Goal: Information Seeking & Learning: Find contact information

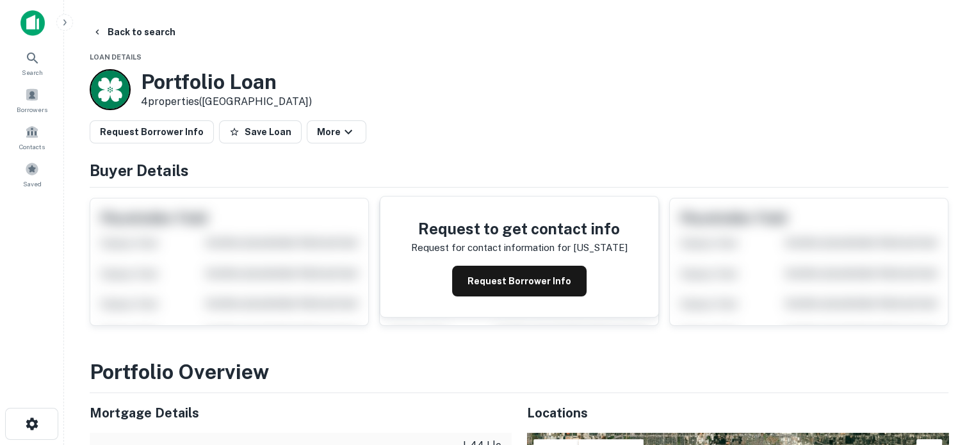
click at [132, 19] on main "Back to search Loan Details Portfolio Loan 4 properties ([GEOGRAPHIC_DATA]) Req…" at bounding box center [519, 222] width 910 height 445
click at [120, 28] on button "Back to search" at bounding box center [133, 31] width 93 height 23
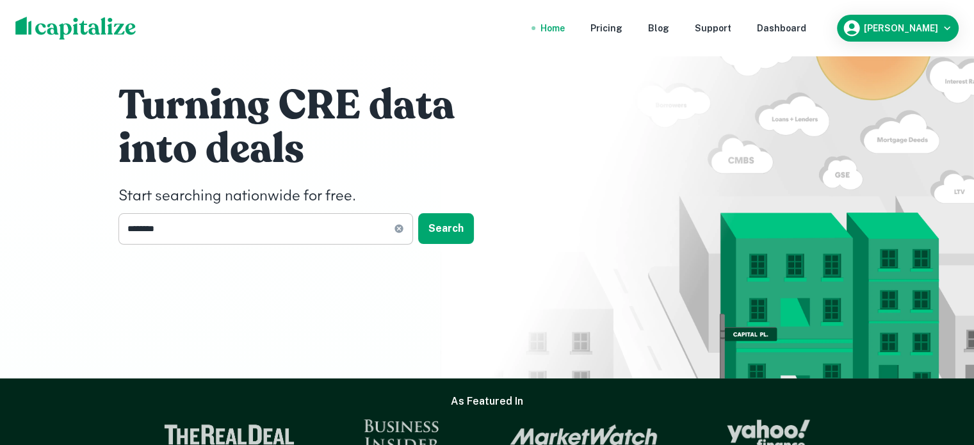
click at [213, 235] on input "********" at bounding box center [255, 228] width 275 height 31
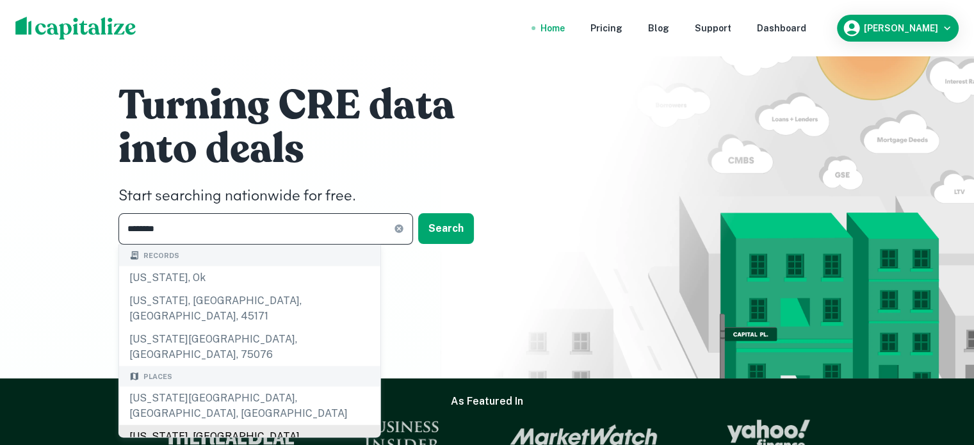
click at [213, 425] on div "[US_STATE], [GEOGRAPHIC_DATA]" at bounding box center [249, 436] width 261 height 23
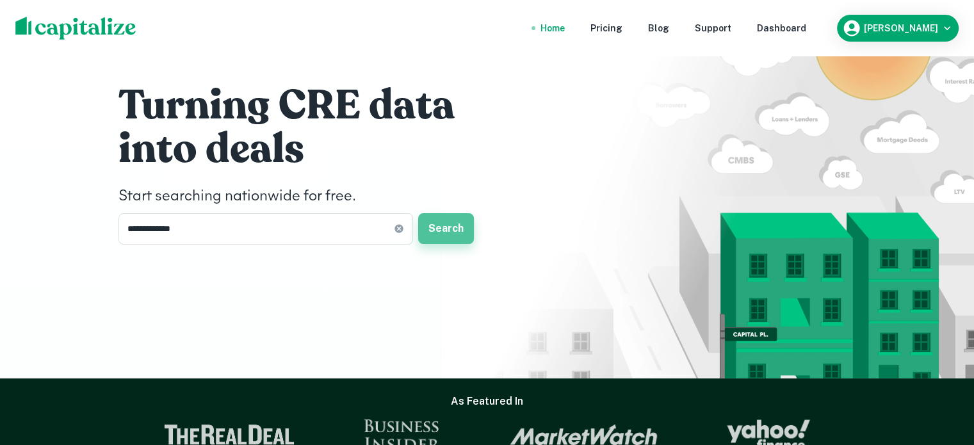
click at [453, 227] on button "Search" at bounding box center [446, 228] width 56 height 31
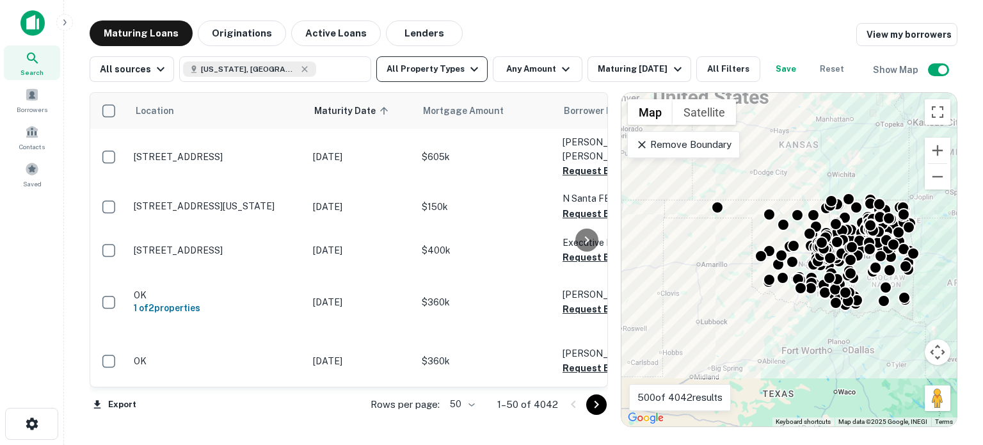
click at [454, 79] on button "All Property Types" at bounding box center [431, 69] width 111 height 26
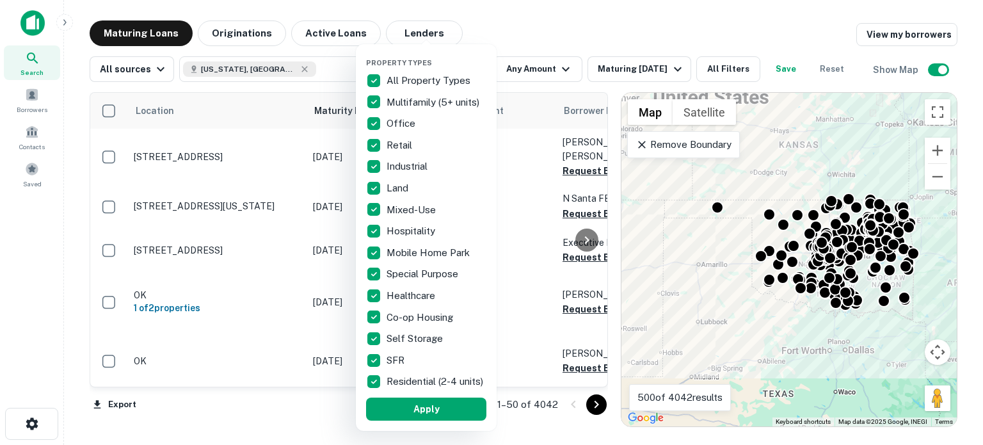
click at [425, 74] on p "All Property Types" at bounding box center [430, 80] width 86 height 15
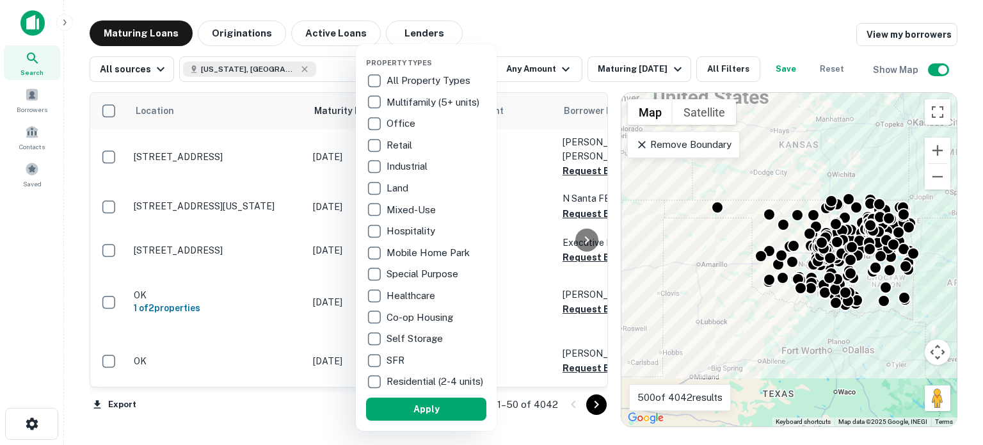
click at [416, 97] on p "Multifamily (5+ units)" at bounding box center [434, 102] width 95 height 15
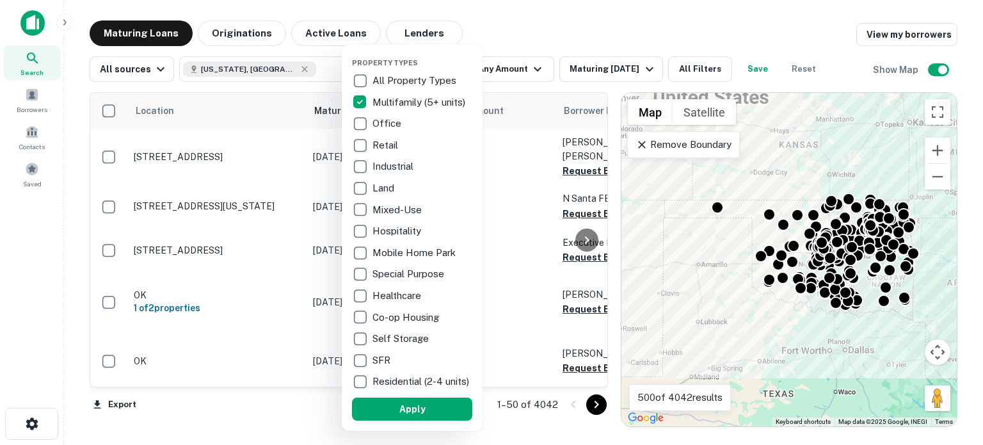
click at [543, 25] on div at bounding box center [491, 222] width 983 height 445
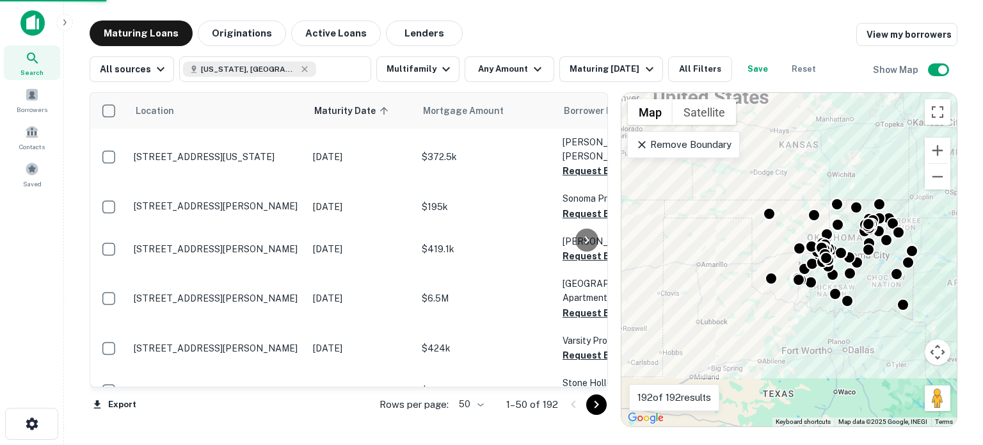
click at [521, 66] on button "Any Amount" at bounding box center [510, 69] width 90 height 26
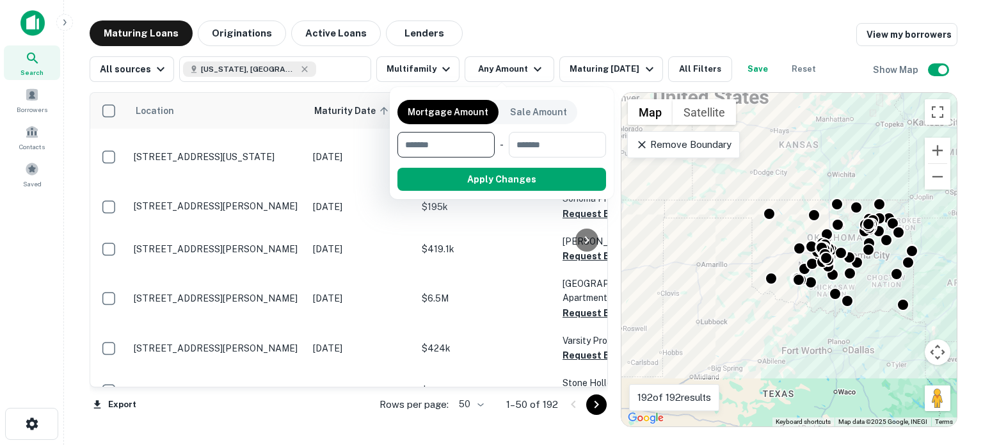
click at [263, 69] on div at bounding box center [491, 222] width 983 height 445
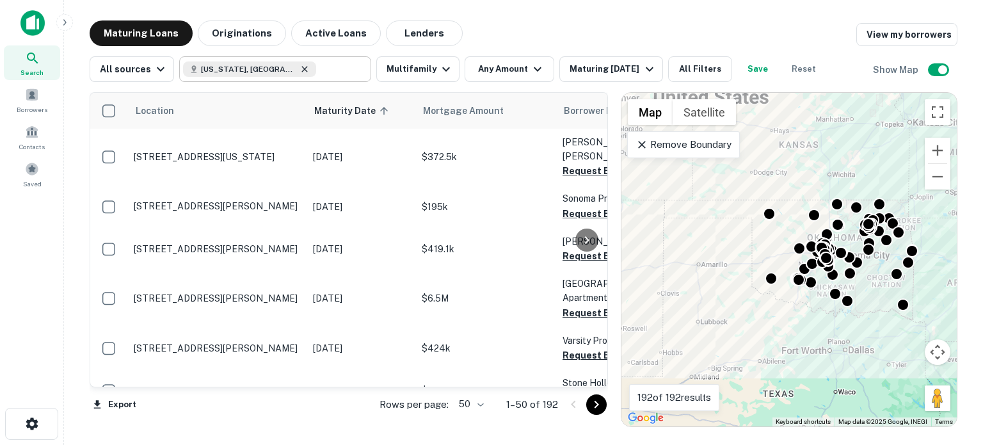
click at [302, 69] on icon at bounding box center [305, 69] width 6 height 6
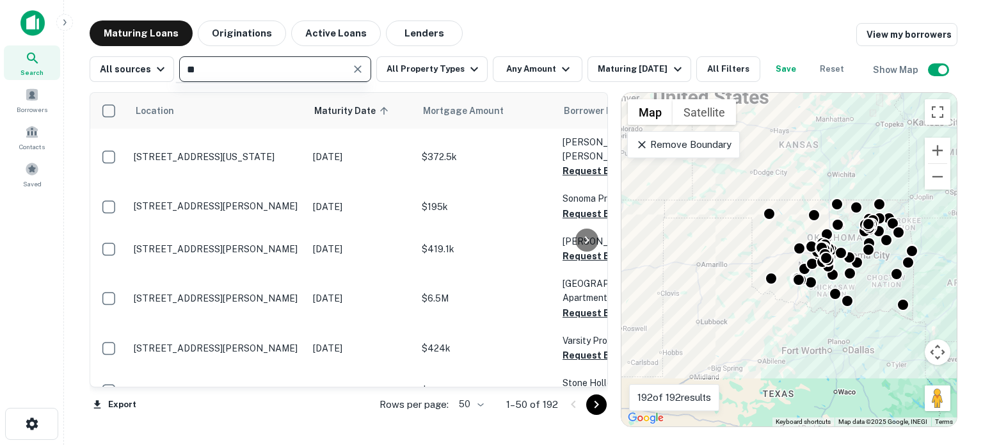
type input "*"
type input "**********"
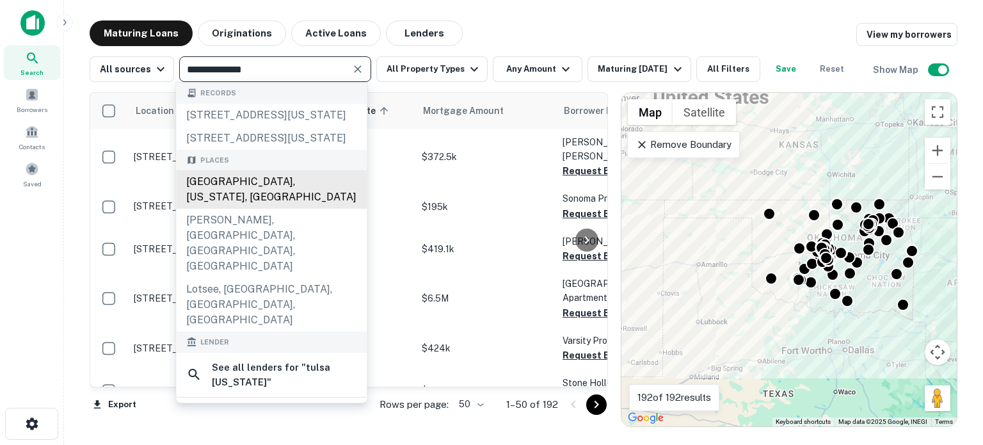
click at [263, 209] on div "[GEOGRAPHIC_DATA], [US_STATE], [GEOGRAPHIC_DATA]" at bounding box center [271, 189] width 191 height 38
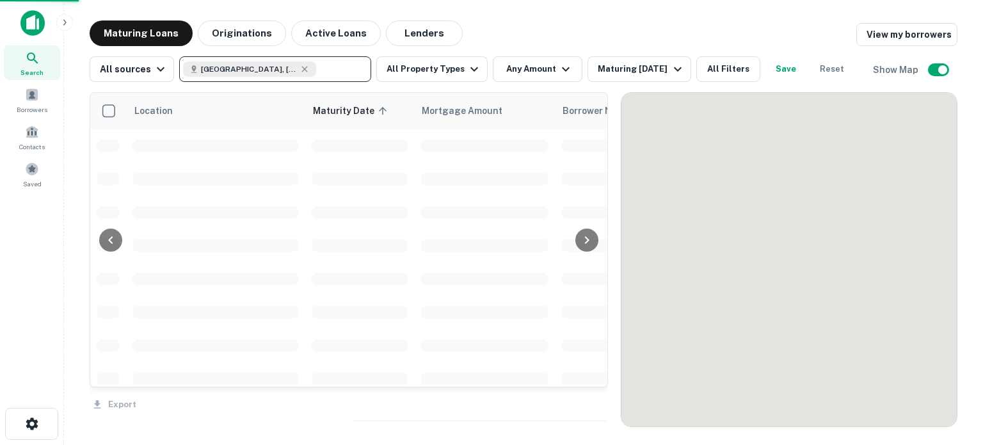
click at [732, 22] on div "Maturing Loans Originations Active Loans Lenders View my borrowers" at bounding box center [524, 33] width 868 height 26
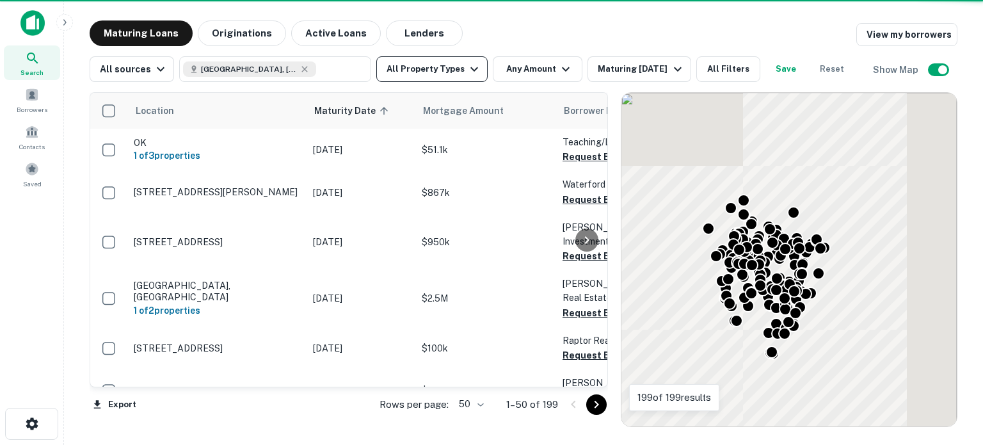
click at [451, 69] on button "All Property Types" at bounding box center [431, 69] width 111 height 26
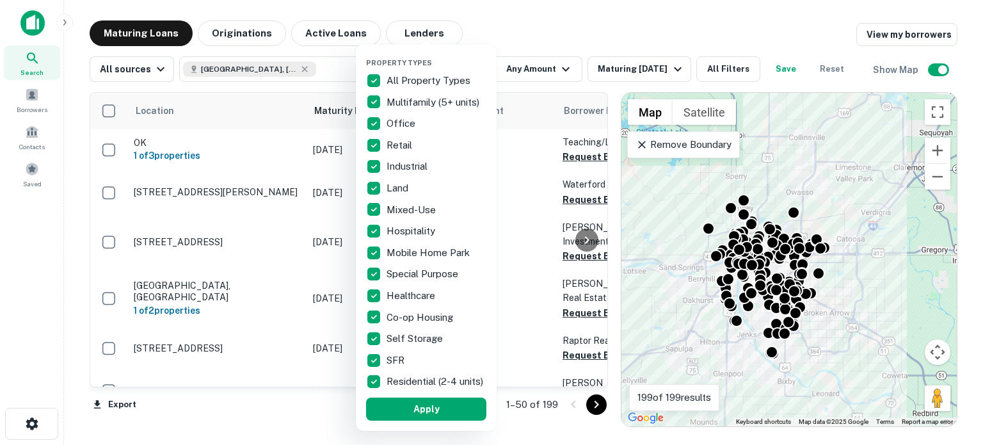
click at [431, 81] on p "All Property Types" at bounding box center [430, 80] width 86 height 15
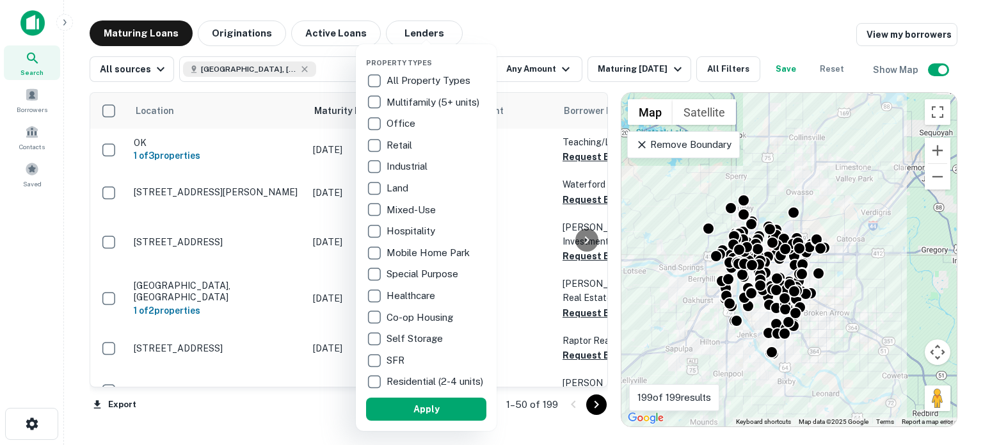
click at [430, 101] on p "Multifamily (5+ units)" at bounding box center [434, 102] width 95 height 15
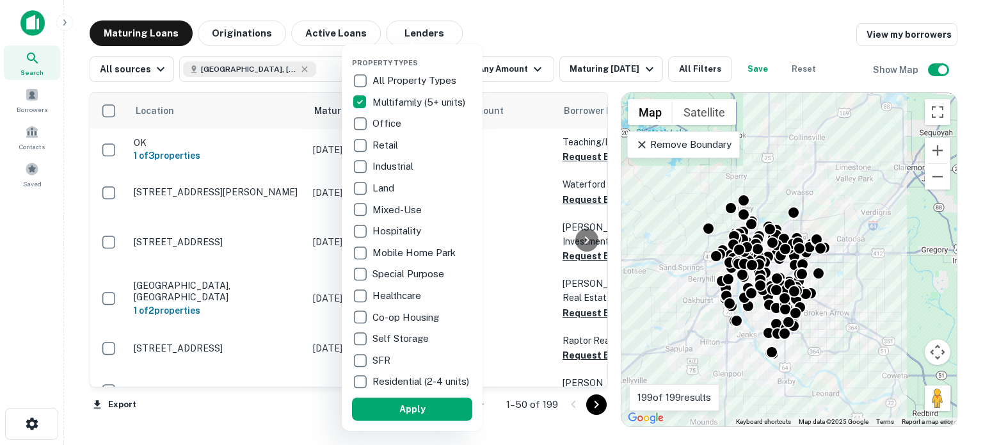
click at [543, 30] on div at bounding box center [491, 222] width 983 height 445
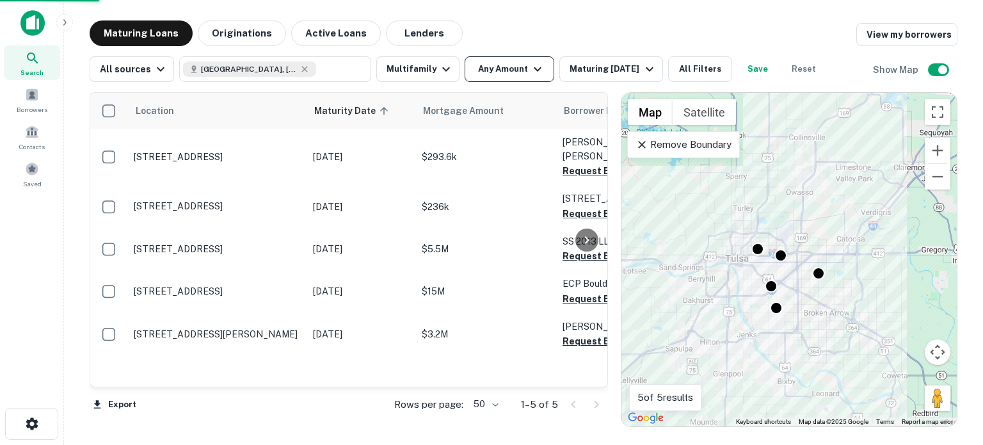
click at [515, 62] on button "Any Amount" at bounding box center [510, 69] width 90 height 26
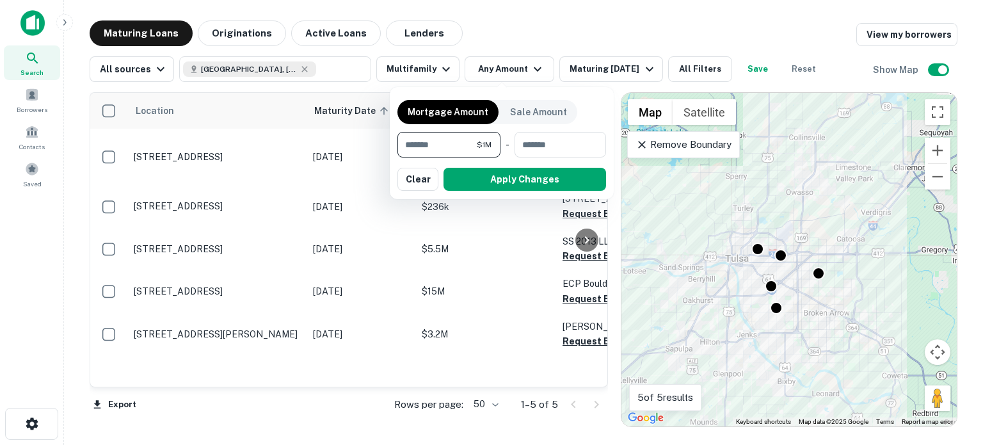
type input "*******"
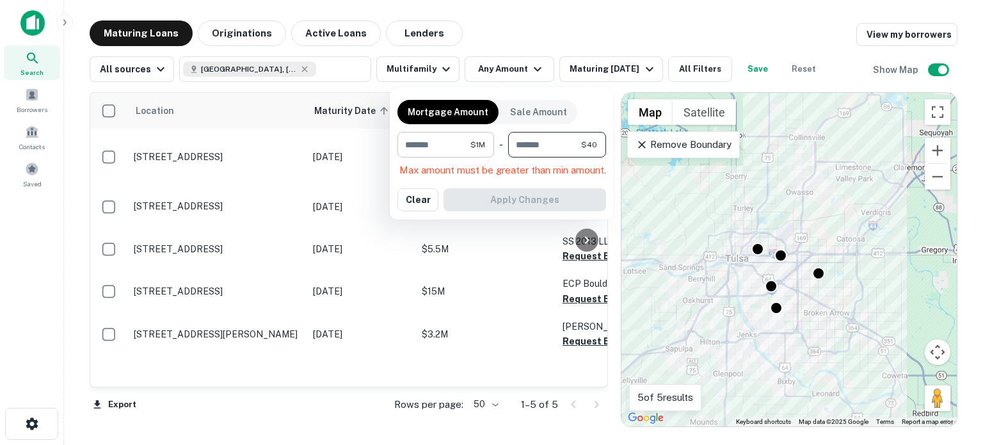
type input "*"
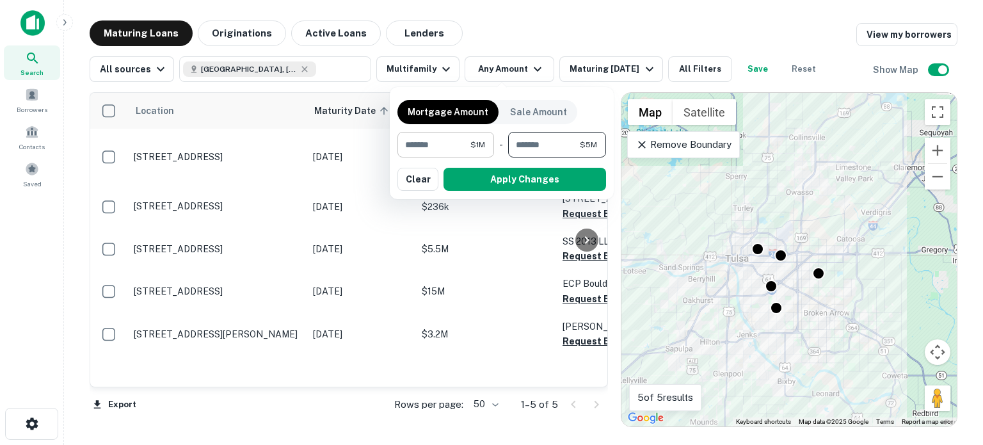
type input "*******"
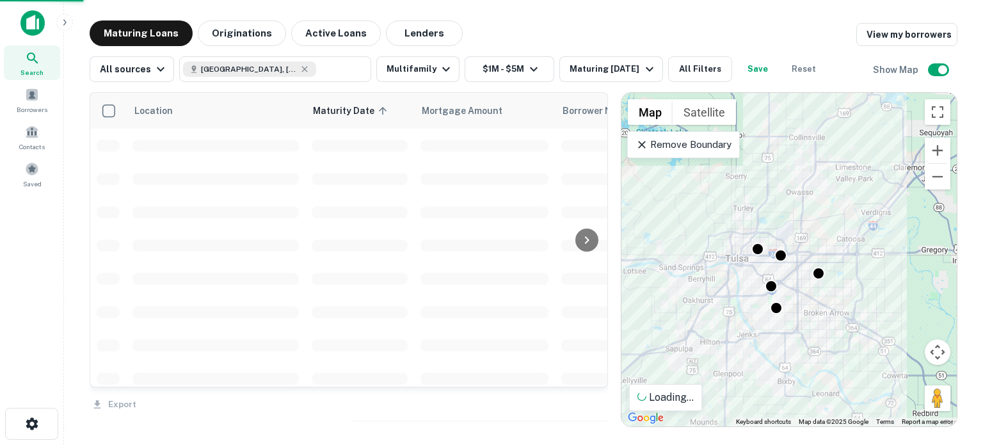
drag, startPoint x: 461, startPoint y: 143, endPoint x: 569, endPoint y: 56, distance: 139.3
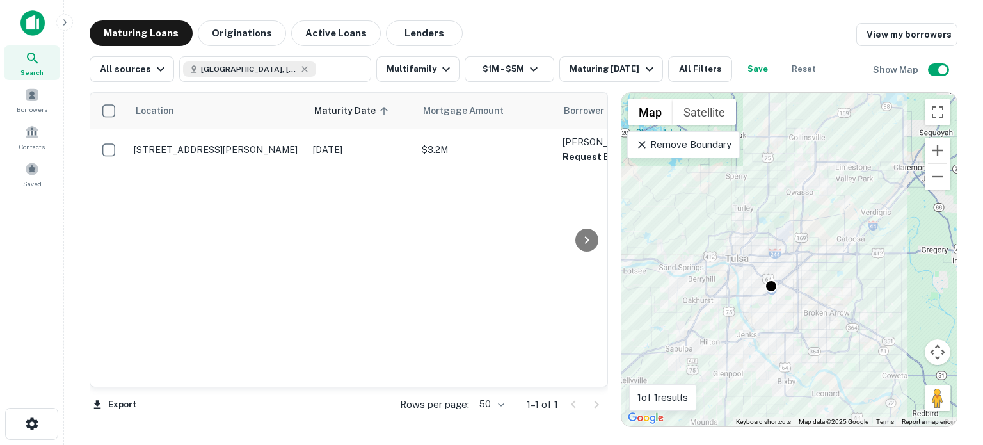
click at [700, 153] on div "Remove Boundary" at bounding box center [683, 144] width 112 height 27
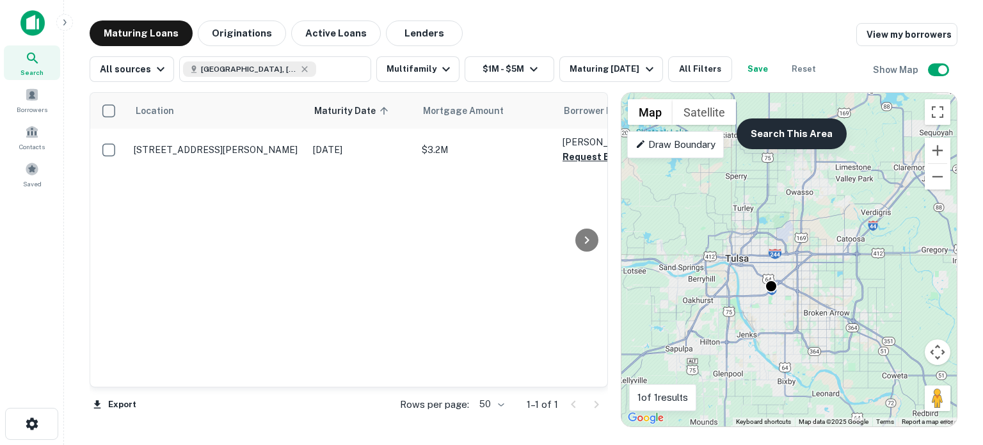
click at [795, 138] on button "Search This Area" at bounding box center [792, 133] width 110 height 31
click at [941, 182] on button "Zoom out" at bounding box center [938, 177] width 26 height 26
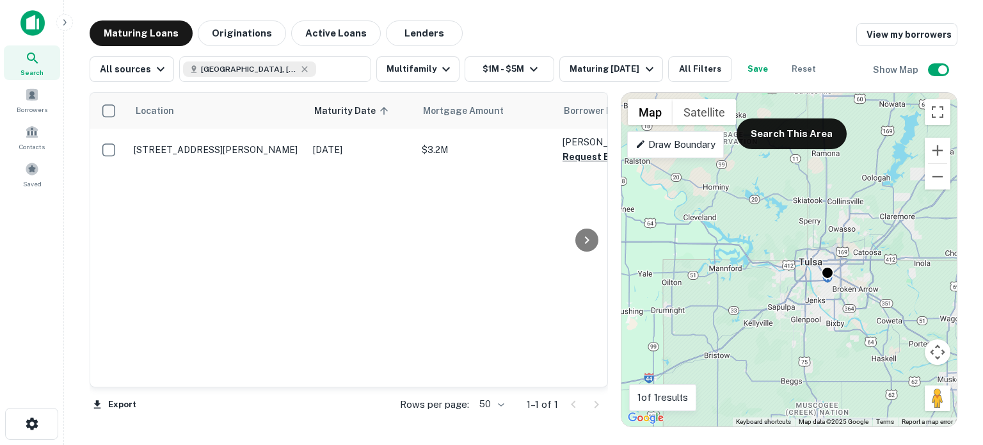
drag, startPoint x: 788, startPoint y: 232, endPoint x: 839, endPoint y: 232, distance: 50.6
click at [839, 232] on div "To activate drag with keyboard, press Alt + Enter. Once in keyboard drag state,…" at bounding box center [790, 260] width 336 height 334
click at [817, 126] on button "Search This Area" at bounding box center [792, 133] width 110 height 31
click at [636, 67] on div "Maturing [DATE]" at bounding box center [613, 68] width 87 height 15
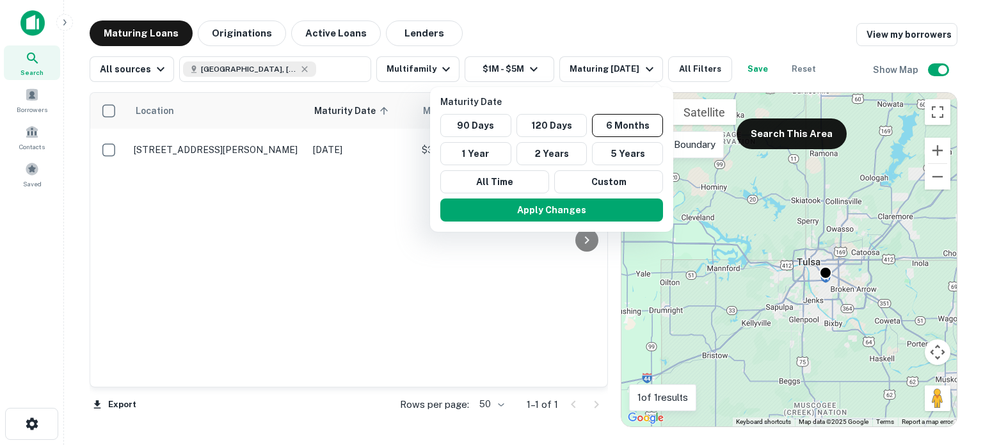
click at [430, 34] on div at bounding box center [491, 222] width 983 height 445
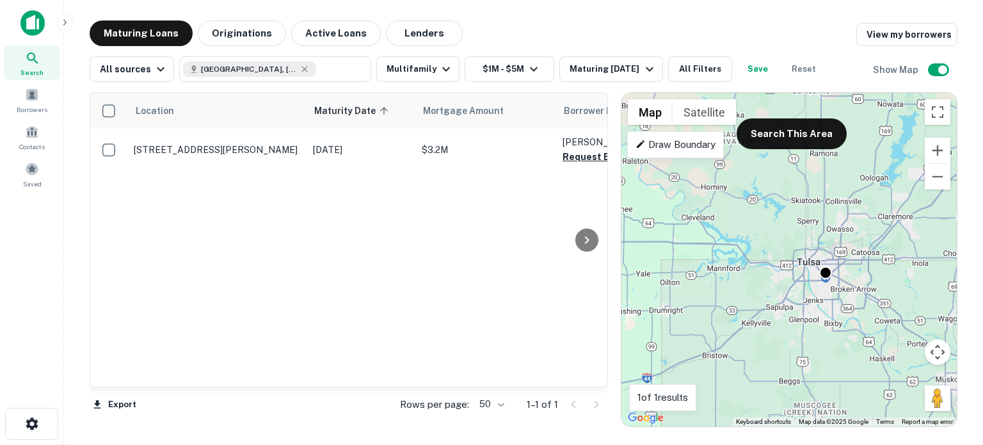
click at [430, 34] on button "Lenders" at bounding box center [424, 33] width 77 height 26
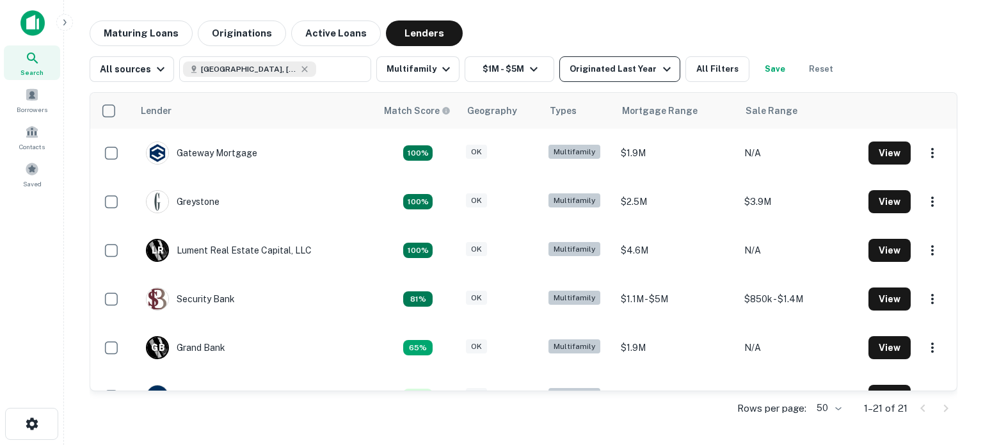
click at [634, 71] on div "Originated Last Year" at bounding box center [622, 68] width 104 height 15
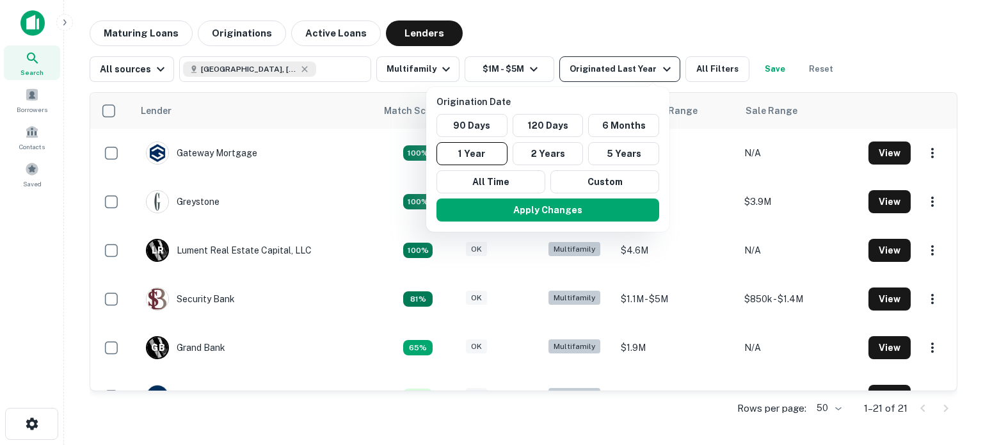
click at [634, 71] on div at bounding box center [491, 222] width 983 height 445
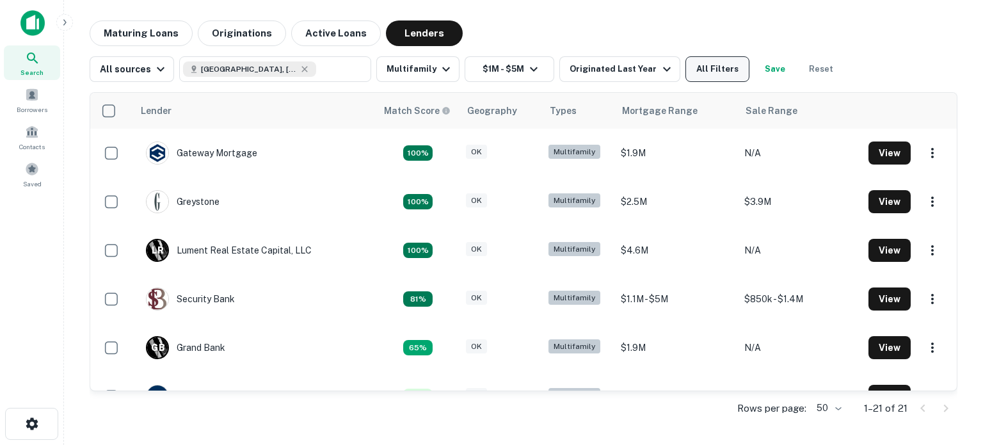
click at [715, 73] on button "All Filters" at bounding box center [718, 69] width 64 height 26
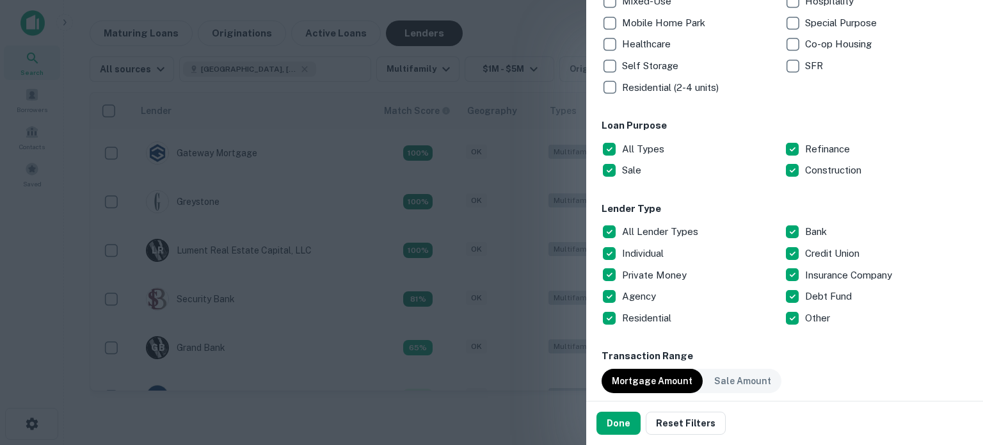
scroll to position [319, 0]
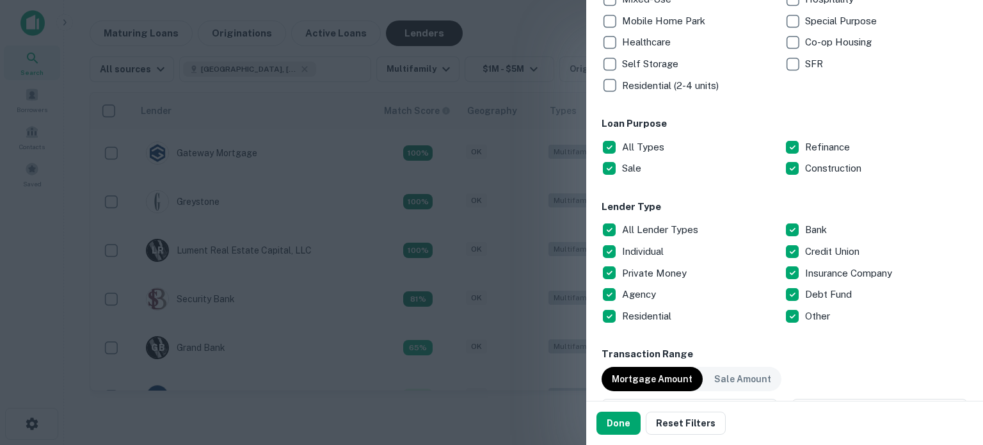
click at [655, 229] on p "All Lender Types" at bounding box center [661, 229] width 79 height 15
click at [805, 227] on p "Bank" at bounding box center [817, 229] width 24 height 15
click at [819, 253] on p "Credit Union" at bounding box center [833, 251] width 57 height 15
click at [622, 417] on button "Done" at bounding box center [619, 423] width 44 height 23
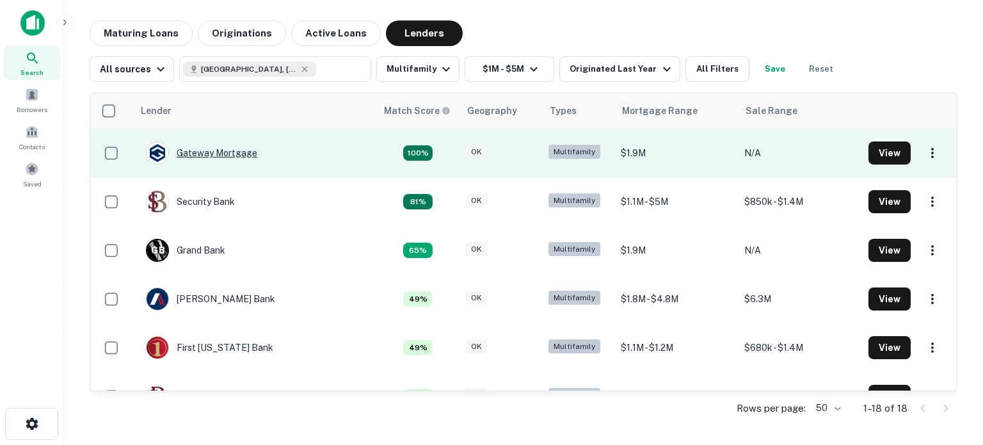
drag, startPoint x: 230, startPoint y: 155, endPoint x: 202, endPoint y: 150, distance: 27.9
click at [202, 150] on div "Gateway Mortgage" at bounding box center [201, 152] width 111 height 23
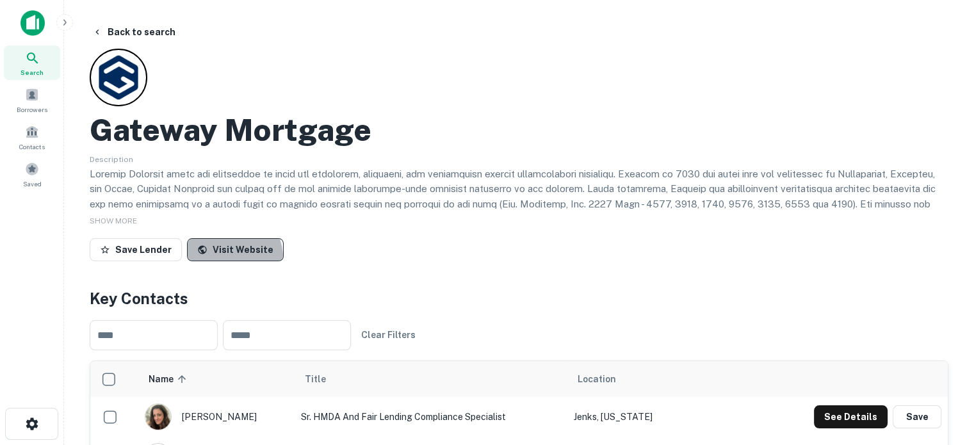
click at [220, 258] on link "Visit Website" at bounding box center [235, 249] width 97 height 23
click at [141, 25] on button "Back to search" at bounding box center [133, 31] width 93 height 23
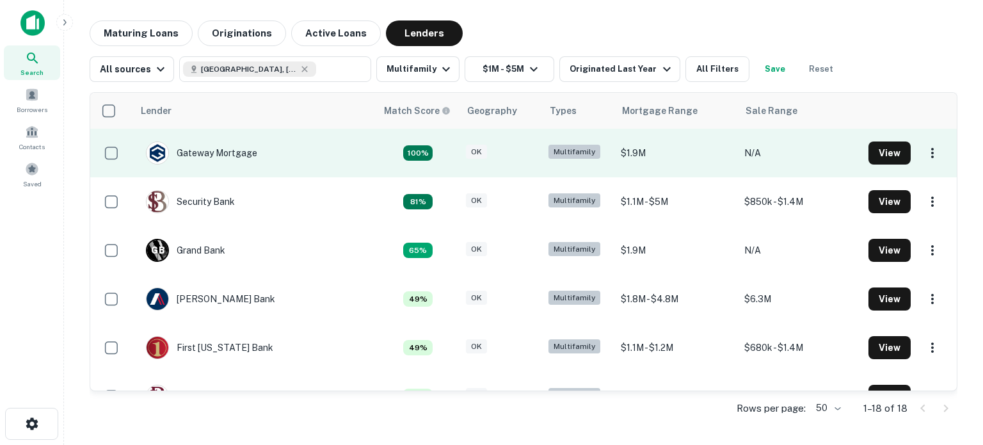
click at [110, 172] on td at bounding box center [111, 153] width 43 height 49
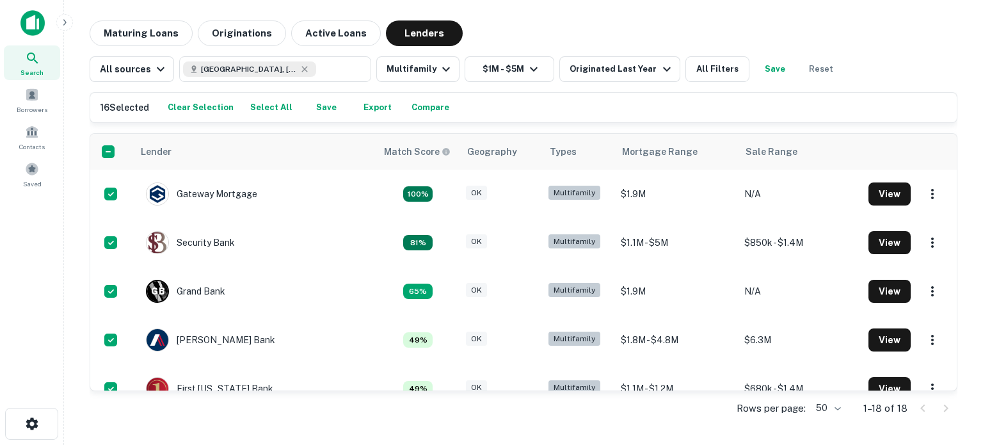
click at [373, 108] on button "Export" at bounding box center [377, 107] width 41 height 19
